Goal: Information Seeking & Learning: Learn about a topic

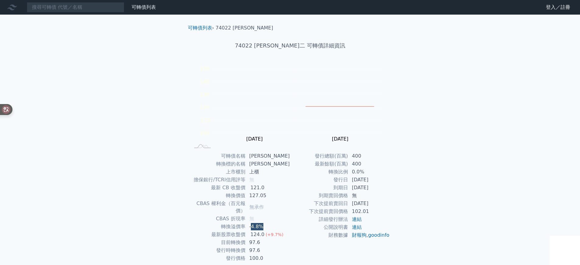
click at [253, 223] on td "-4.8%" at bounding box center [268, 227] width 44 height 8
click at [281, 223] on td "-4.8%" at bounding box center [268, 227] width 44 height 8
drag, startPoint x: 274, startPoint y: 220, endPoint x: 252, endPoint y: 220, distance: 21.6
click at [252, 223] on td "-4.8%" at bounding box center [268, 227] width 44 height 8
click at [273, 195] on td "127.05" at bounding box center [268, 196] width 44 height 8
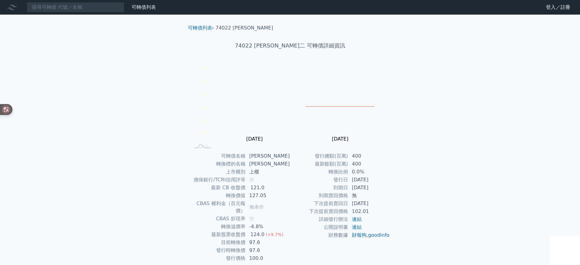
click at [273, 195] on td "127.05" at bounding box center [268, 196] width 44 height 8
click at [263, 189] on div "121.0" at bounding box center [257, 187] width 16 height 7
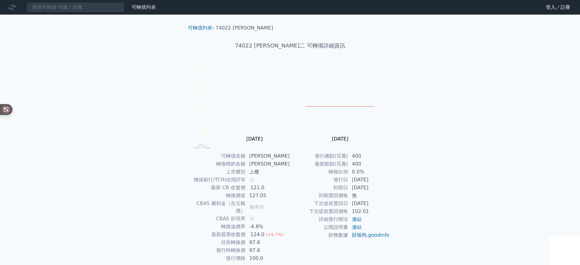
click at [272, 196] on td "127.05" at bounding box center [268, 196] width 44 height 8
click at [266, 223] on td "-4.8%" at bounding box center [268, 227] width 44 height 8
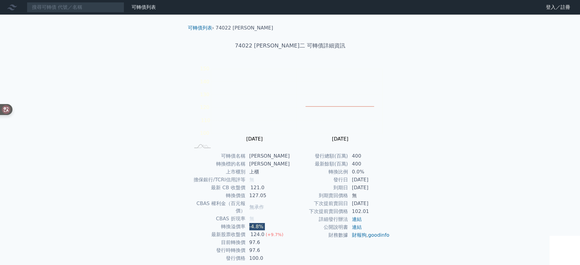
click at [266, 223] on td "-4.8%" at bounding box center [268, 227] width 44 height 8
